Goal: Task Accomplishment & Management: Use online tool/utility

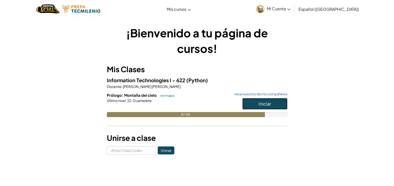
click at [257, 100] on button "Iniciar" at bounding box center [265, 104] width 45 height 12
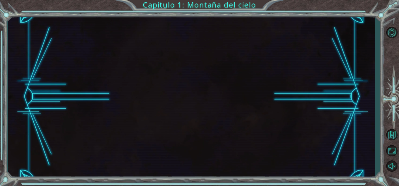
click at [257, 100] on div at bounding box center [191, 97] width 367 height 164
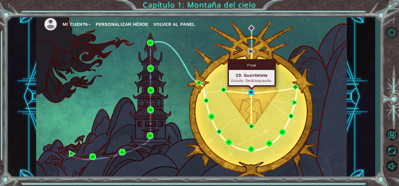
click at [252, 93] on img at bounding box center [251, 92] width 7 height 7
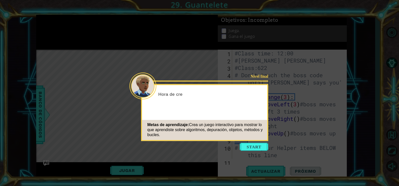
scroll to position [197, 0]
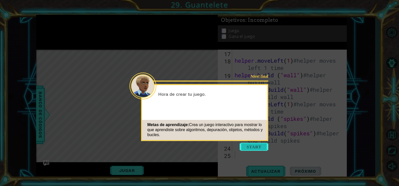
click at [249, 145] on button "Start" at bounding box center [254, 147] width 29 height 8
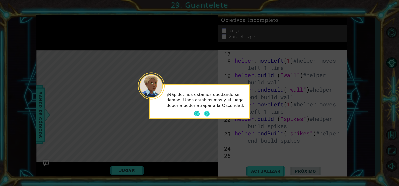
click at [208, 112] on button "Next" at bounding box center [207, 114] width 9 height 9
click at [208, 112] on button "Next" at bounding box center [206, 113] width 9 height 9
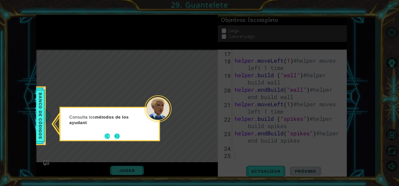
click at [116, 136] on button "Next" at bounding box center [117, 137] width 8 height 8
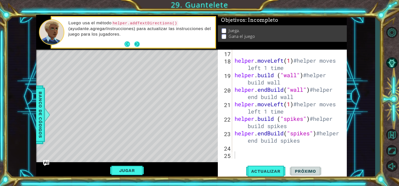
click at [137, 42] on button "Next" at bounding box center [137, 44] width 9 height 9
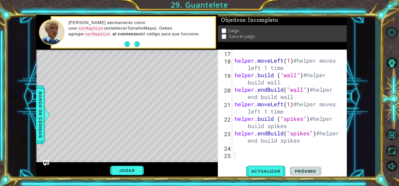
click at [137, 42] on button "Next" at bounding box center [137, 44] width 6 height 6
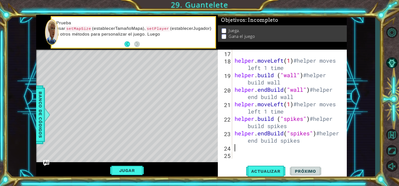
click at [249, 148] on div "helper . moveLeft ( 1 ) #helper moves left 1 time helper . build ( "wall" ) #he…" at bounding box center [289, 112] width 110 height 124
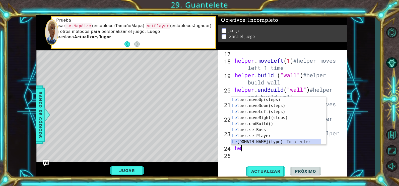
click at [257, 143] on div "he lper.moveUp(steps) Toca enter he lper.moveDown(steps) Toca enter he lper.mov…" at bounding box center [276, 127] width 90 height 60
type textarea "[DOMAIN_NAME]("wall")"
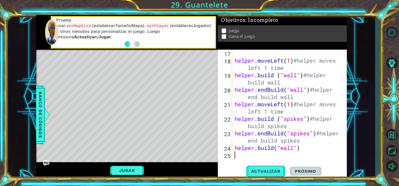
click at [296, 154] on div "helper . moveLeft ( 1 ) #helper moves left 1 time helper . build ( "wall" ) #he…" at bounding box center [289, 112] width 110 height 124
click at [309, 151] on div "helper . moveLeft ( 1 ) #helper moves left 1 time helper . build ( "wall" ) #he…" at bounding box center [289, 112] width 110 height 124
type textarea "[DOMAIN_NAME]("wall")"
drag, startPoint x: 307, startPoint y: 151, endPoint x: 234, endPoint y: 151, distance: 73.1
click at [234, 151] on div "helper . moveLeft ( 1 ) #helper moves left 1 time helper . build ( "wall" ) #he…" at bounding box center [289, 112] width 110 height 124
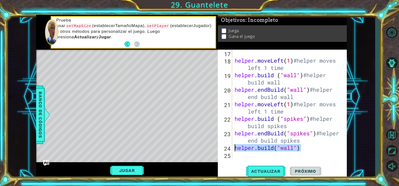
type textarea "helper.endBuild("spikes")#helper end build spikes"
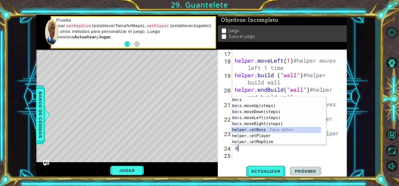
click at [256, 129] on div "[PERSON_NAME] s s Toca enter bo s s.moveUp(steps) Toca enter bo s s.moveDown(st…" at bounding box center [276, 127] width 90 height 60
type textarea "helper.setBoss("bats")"
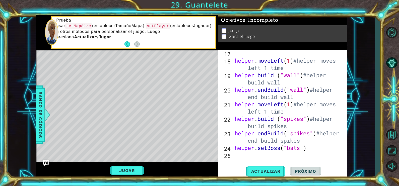
click at [293, 157] on div "helper . moveLeft ( 1 ) #helper moves left 1 time helper . build ( "wall" ) #he…" at bounding box center [289, 112] width 110 height 124
click at [268, 172] on span "Actualizar" at bounding box center [265, 171] width 39 height 5
click at [138, 170] on button "Jugar" at bounding box center [127, 171] width 34 height 10
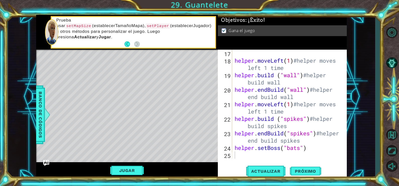
click at [132, 164] on div "Jugar" at bounding box center [127, 170] width 182 height 16
click at [134, 171] on button "Jugar" at bounding box center [127, 171] width 34 height 10
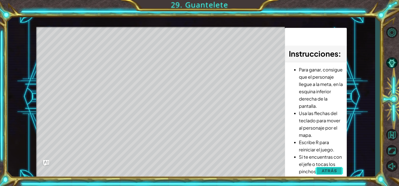
click at [332, 172] on span "Atrás" at bounding box center [329, 170] width 15 height 5
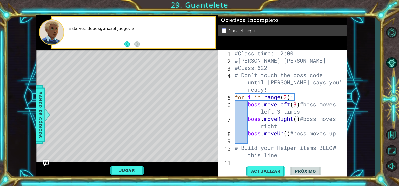
scroll to position [0, 0]
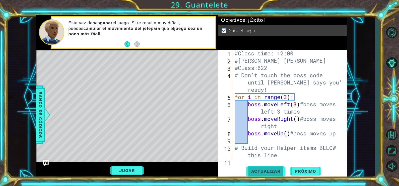
click at [275, 173] on span "Actualizar" at bounding box center [265, 171] width 39 height 5
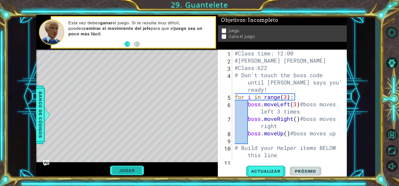
click at [137, 169] on button "Jugar" at bounding box center [127, 171] width 34 height 10
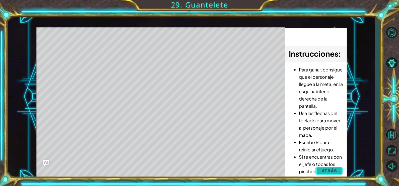
click at [325, 171] on span "Atrás" at bounding box center [329, 170] width 15 height 5
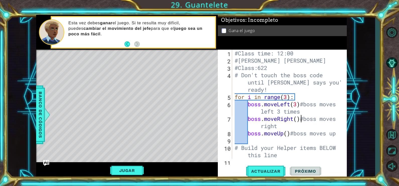
click at [301, 119] on div "#Class time: 12:00 #[PERSON_NAME] [PERSON_NAME] #Class:622 # Don't touch the bo…" at bounding box center [289, 112] width 110 height 124
click at [296, 119] on div "#Class time: 12:00 #[PERSON_NAME] [PERSON_NAME] #Class:622 # Don't touch the bo…" at bounding box center [289, 112] width 110 height 124
click at [295, 120] on div "#Class time: 12:00 #[PERSON_NAME] [PERSON_NAME] #Class:622 # Don't touch the bo…" at bounding box center [289, 112] width 110 height 124
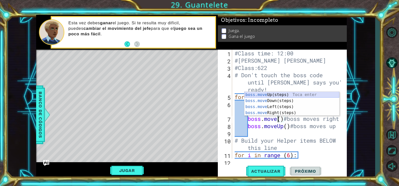
click at [276, 94] on div "boss.move Up(steps) Toca enter boss.move Down(steps) Toca enter boss.move Left(…" at bounding box center [292, 110] width 95 height 36
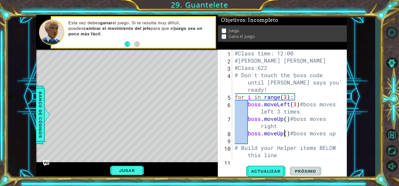
click at [285, 134] on div "#Class time: 12:00 #[PERSON_NAME] [PERSON_NAME] #Class:622 # Don't touch the bo…" at bounding box center [289, 112] width 110 height 124
click at [287, 117] on div "#Class time: 12:00 #[PERSON_NAME] [PERSON_NAME] #Class:622 # Don't touch the bo…" at bounding box center [289, 112] width 110 height 124
click at [284, 132] on div "#Class time: 12:00 #[PERSON_NAME] [PERSON_NAME] #Class:622 # Don't touch the bo…" at bounding box center [289, 112] width 110 height 124
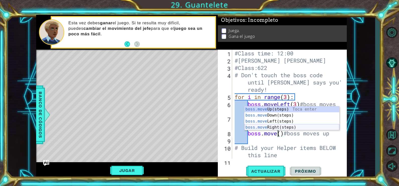
click at [276, 128] on div "boss.move Up(steps) Toca enter boss.move Down(steps) Toca enter boss.move Left(…" at bounding box center [292, 124] width 95 height 36
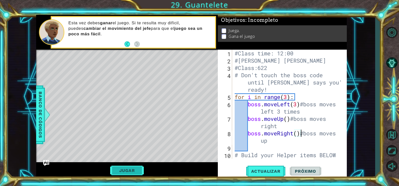
click at [133, 170] on button "Jugar" at bounding box center [127, 171] width 34 height 10
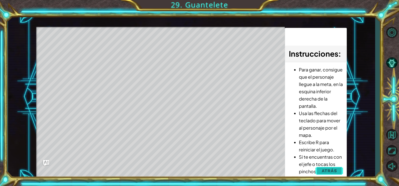
click at [335, 174] on button "Atrás" at bounding box center [330, 171] width 28 height 10
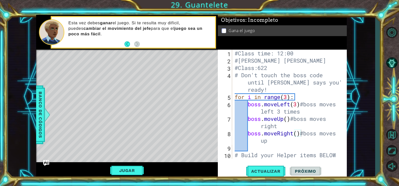
click at [297, 105] on div "#Class time: 12:00 #[PERSON_NAME] [PERSON_NAME] #Class:622 # Don't touch the bo…" at bounding box center [289, 115] width 110 height 131
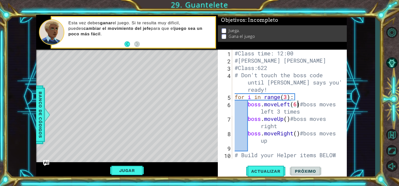
scroll to position [0, 3]
click at [287, 120] on div "#Class time: 12:00 #[PERSON_NAME] [PERSON_NAME] #Class:622 # Don't touch the bo…" at bounding box center [289, 115] width 110 height 131
click at [296, 136] on div "#Class time: 12:00 #[PERSON_NAME] [PERSON_NAME] #Class:622 # Don't touch the bo…" at bounding box center [289, 115] width 110 height 131
click at [298, 134] on div "#Class time: 12:00 #[PERSON_NAME] [PERSON_NAME] #Class:622 # Don't touch the bo…" at bounding box center [289, 115] width 110 height 131
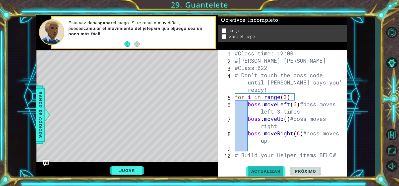
click at [266, 169] on span "Actualizar" at bounding box center [265, 171] width 39 height 5
click at [130, 169] on button "Jugar" at bounding box center [127, 171] width 34 height 10
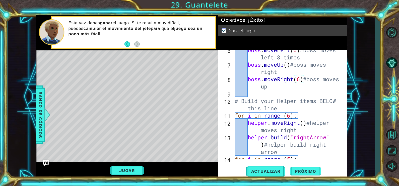
scroll to position [35, 0]
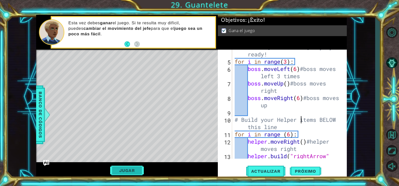
click at [133, 171] on button "Jugar" at bounding box center [127, 171] width 34 height 10
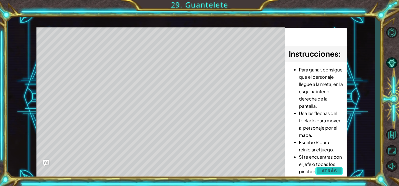
click at [324, 176] on button "Atrás" at bounding box center [330, 171] width 28 height 10
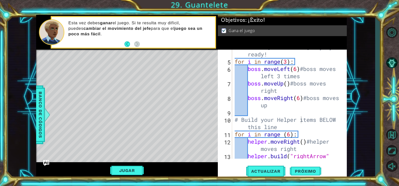
click at [280, 76] on div "# Don't touch the boss code until [PERSON_NAME] says you're ready! for i in ran…" at bounding box center [289, 112] width 110 height 153
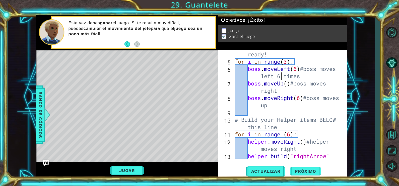
click at [261, 104] on div "# Don't touch the boss code until [PERSON_NAME] says you're ready! for i in ran…" at bounding box center [289, 112] width 110 height 153
click at [272, 105] on div "# Don't touch the boss code until [PERSON_NAME] says you're ready! for i in ran…" at bounding box center [289, 112] width 110 height 153
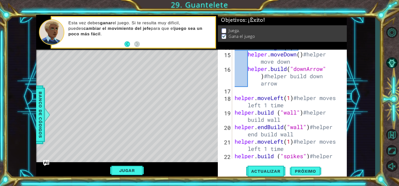
scroll to position [166, 0]
click at [284, 82] on div "for i in range ( 5 ) : helper . moveDown ( ) #helper move down helper . build (…" at bounding box center [289, 108] width 110 height 131
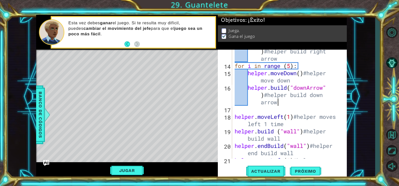
scroll to position [204, 0]
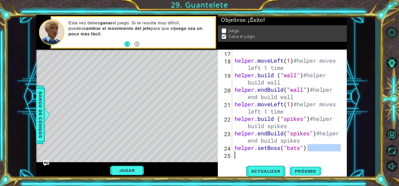
drag, startPoint x: 312, startPoint y: 149, endPoint x: 262, endPoint y: 153, distance: 50.8
click at [260, 153] on div "helper . moveLeft ( 1 ) #helper moves left 1 time helper . build ( "wall" ) #he…" at bounding box center [289, 112] width 110 height 124
type textarea "helper.setBoss("bats")"
click at [310, 148] on div "helper . moveLeft ( 1 ) #helper moves left 1 time helper . build ( "wall" ) #he…" at bounding box center [289, 112] width 110 height 124
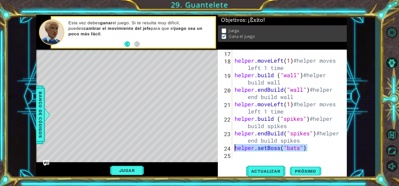
drag, startPoint x: 310, startPoint y: 148, endPoint x: 236, endPoint y: 150, distance: 74.1
click at [236, 150] on div "helper . moveLeft ( 1 ) #helper moves left 1 time helper . build ( "wall" ) #he…" at bounding box center [289, 112] width 110 height 124
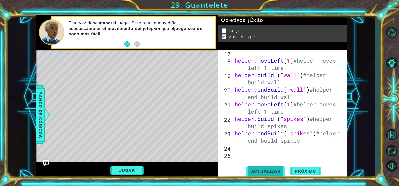
click at [265, 169] on span "Actualizar" at bounding box center [265, 171] width 39 height 5
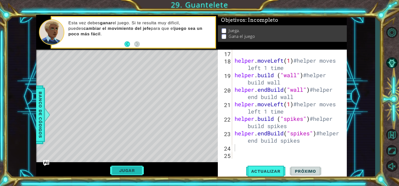
click at [122, 169] on button "Jugar" at bounding box center [127, 171] width 34 height 10
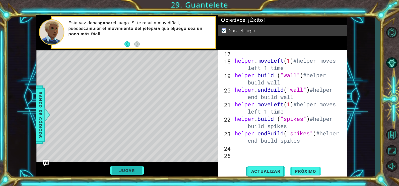
click at [130, 166] on button "Jugar" at bounding box center [127, 171] width 34 height 10
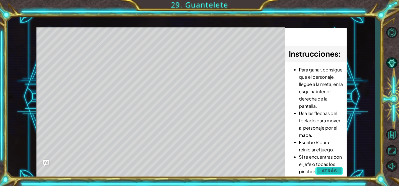
click at [324, 169] on span "Atrás" at bounding box center [329, 170] width 15 height 5
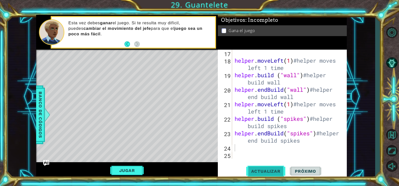
click at [273, 173] on span "Actualizar" at bounding box center [265, 171] width 39 height 5
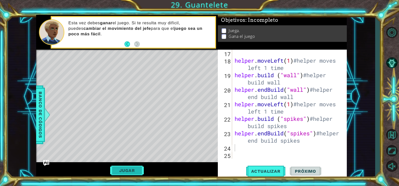
click at [134, 170] on button "Jugar" at bounding box center [127, 171] width 34 height 10
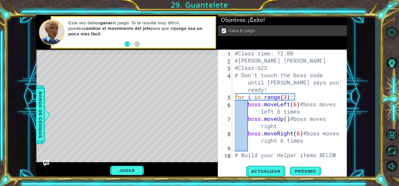
click at [255, 99] on div "1 2 3 4 5 6 7 8 9 10 #Class time: 12:00 #[PERSON_NAME] [PERSON_NAME] #Class:622…" at bounding box center [282, 104] width 128 height 109
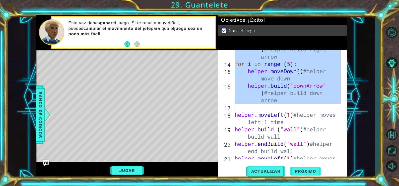
scroll to position [204, 0]
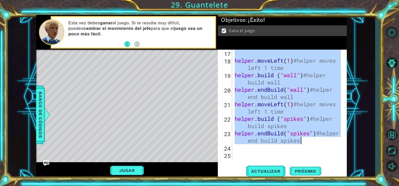
drag, startPoint x: 234, startPoint y: 96, endPoint x: 319, endPoint y: 139, distance: 94.8
click at [319, 139] on div "helper . moveLeft ( 1 ) #helper moves left 1 time helper . build ( "wall" ) #he…" at bounding box center [289, 112] width 110 height 124
click at [260, 108] on div "helper . moveLeft ( 1 ) #helper moves left 1 time helper . build ( "wall" ) #he…" at bounding box center [287, 104] width 107 height 109
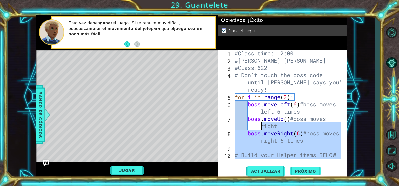
scroll to position [0, 0]
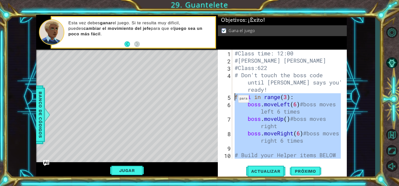
drag, startPoint x: 311, startPoint y: 144, endPoint x: 233, endPoint y: 96, distance: 91.4
click at [233, 96] on div "helper.moveLeft(1)#helper moves left 1 time 1 2 3 4 5 6 7 8 9 10 #Class time: 1…" at bounding box center [282, 104] width 128 height 109
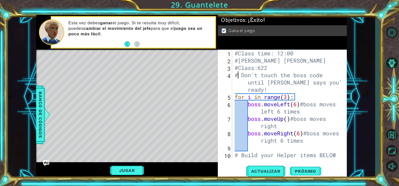
click at [237, 78] on div "#Class time: 12:00 #[PERSON_NAME] [PERSON_NAME] #Class:622 # Don't touch the bo…" at bounding box center [289, 115] width 110 height 131
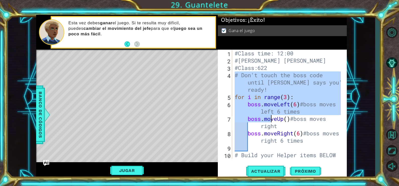
drag, startPoint x: 234, startPoint y: 75, endPoint x: 266, endPoint y: 113, distance: 49.9
click at [269, 115] on div "#Class time: 12:00 #[PERSON_NAME] [PERSON_NAME] #Class:622 # Don't touch the bo…" at bounding box center [289, 115] width 110 height 131
click at [245, 91] on div "#Class time: 12:00 #[PERSON_NAME] [PERSON_NAME] #Class:622 # Don't touch the bo…" at bounding box center [287, 104] width 107 height 109
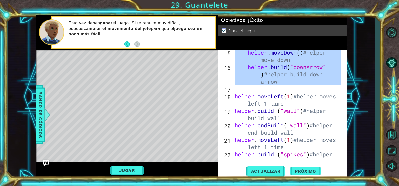
scroll to position [204, 0]
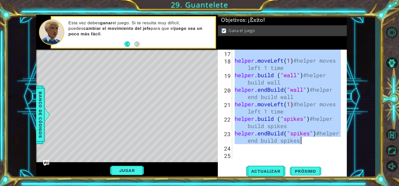
drag, startPoint x: 234, startPoint y: 95, endPoint x: 324, endPoint y: 139, distance: 99.8
click at [324, 139] on div "helper . moveLeft ( 1 ) #helper moves left 1 time helper . build ( "wall" ) #he…" at bounding box center [289, 112] width 110 height 124
type textarea "[DOMAIN_NAME] ("spikes")#helper build spikes helper.endBuild("spikes")#helper e…"
